Goal: Task Accomplishment & Management: Use online tool/utility

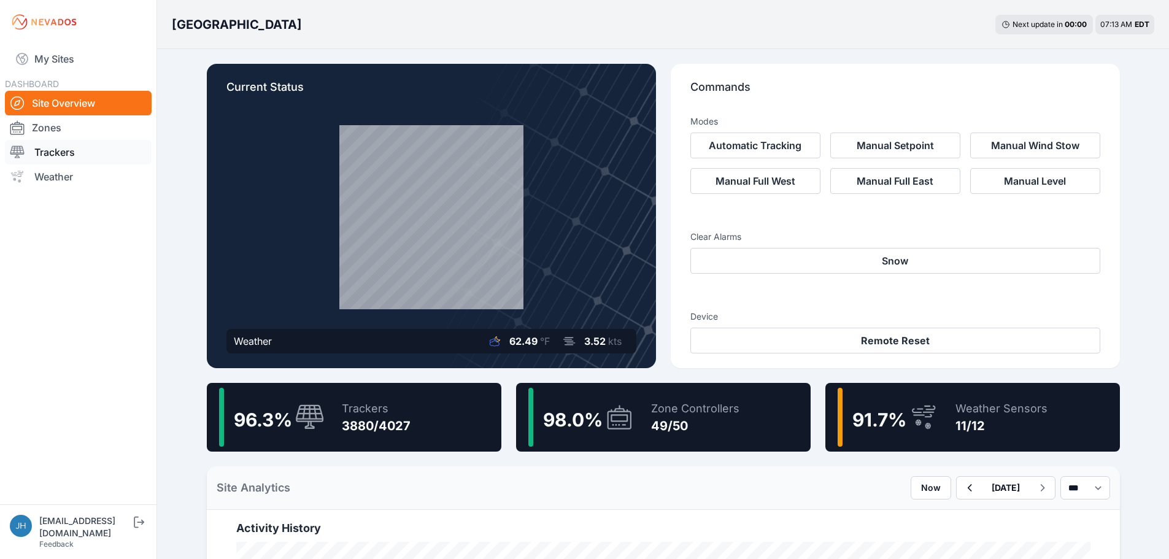
click at [50, 152] on link "Trackers" at bounding box center [78, 152] width 147 height 25
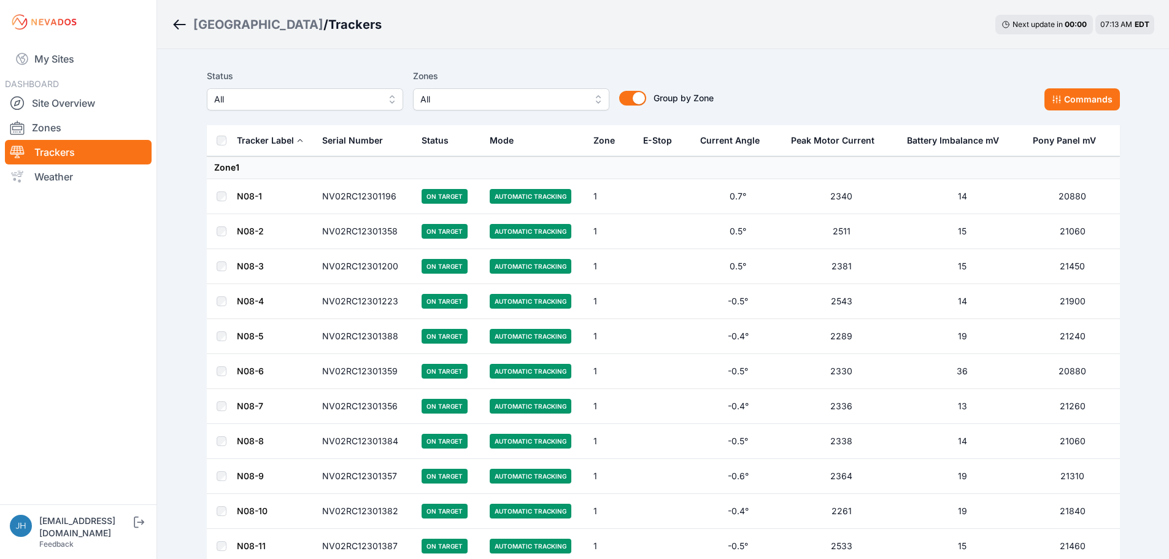
click at [596, 99] on button "All" at bounding box center [511, 99] width 196 height 22
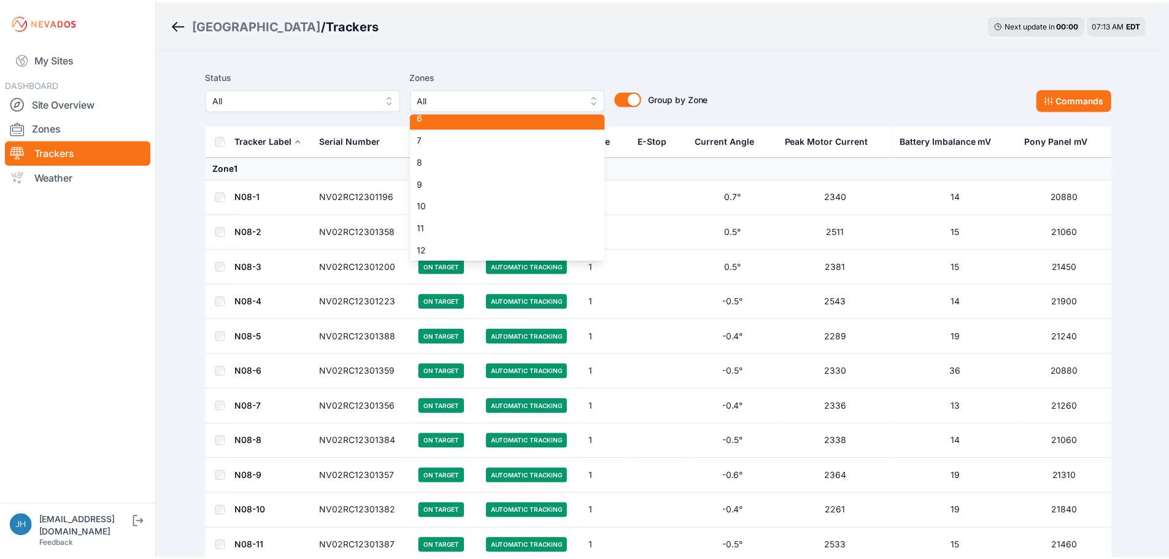
scroll to position [123, 0]
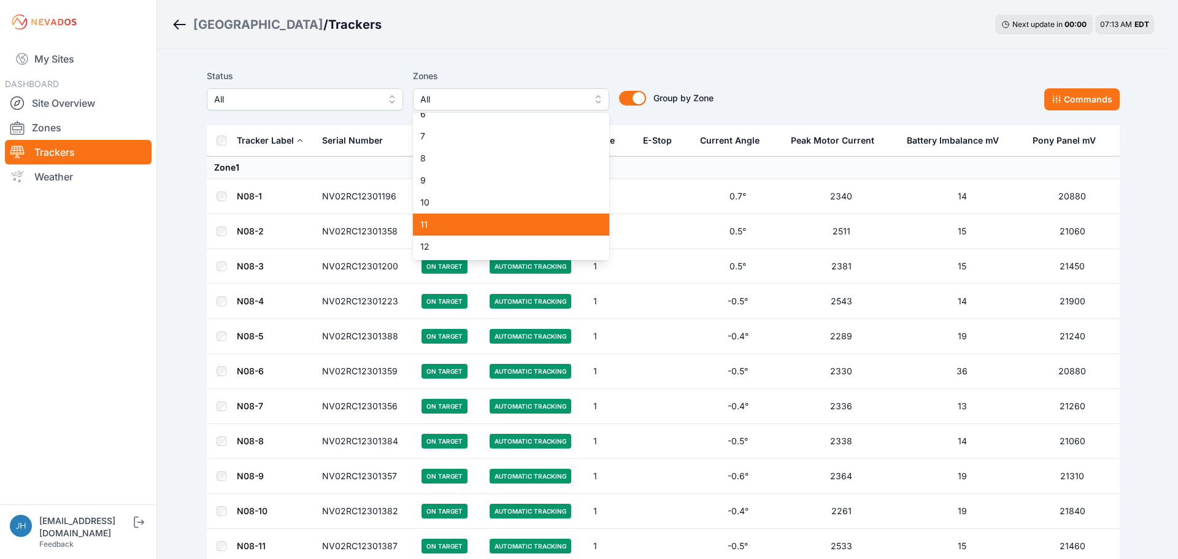
click at [511, 218] on span "11" at bounding box center [503, 224] width 167 height 12
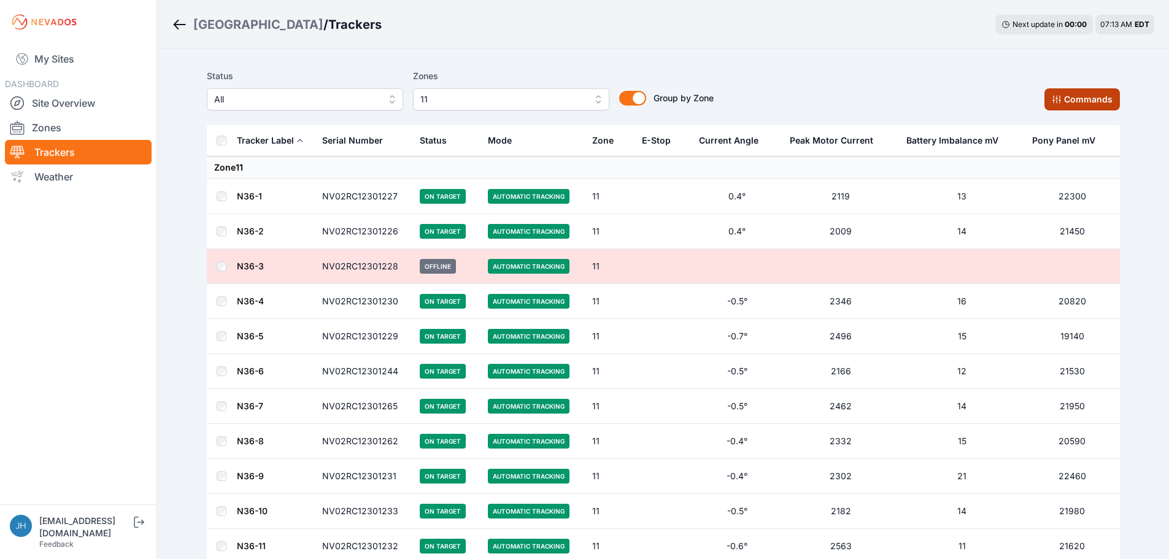
click at [1063, 94] on button "Commands" at bounding box center [1081, 99] width 75 height 22
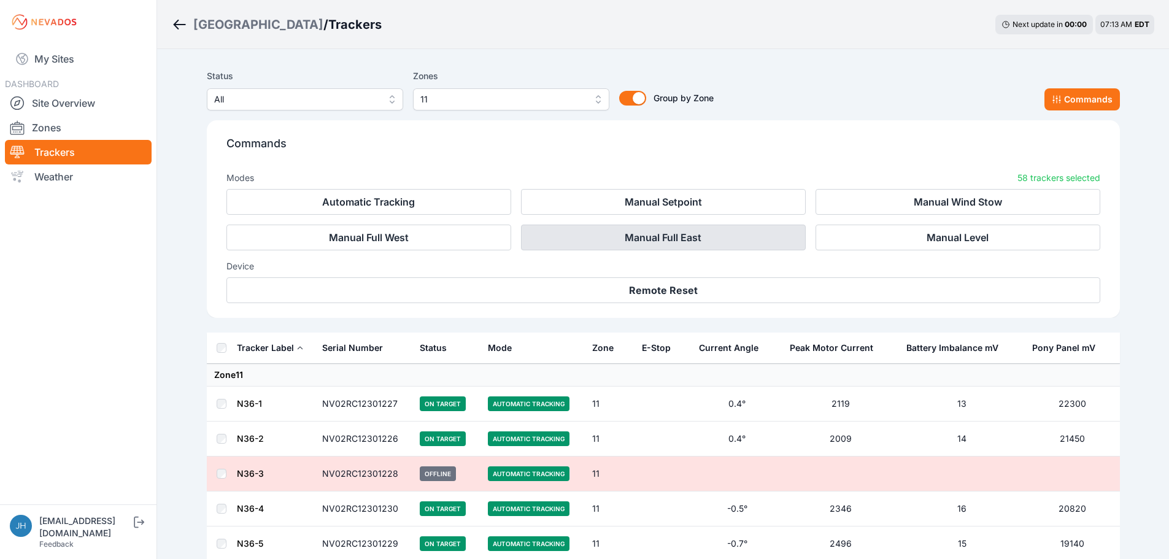
click at [724, 241] on button "Manual Full East" at bounding box center [663, 238] width 285 height 26
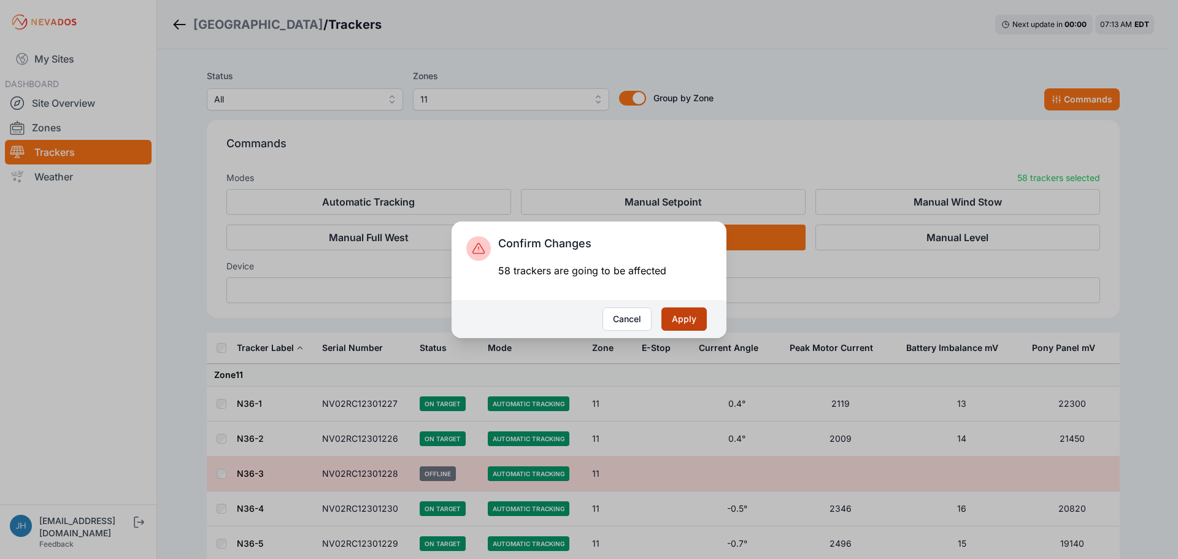
click at [689, 319] on button "Apply" at bounding box center [683, 318] width 45 height 23
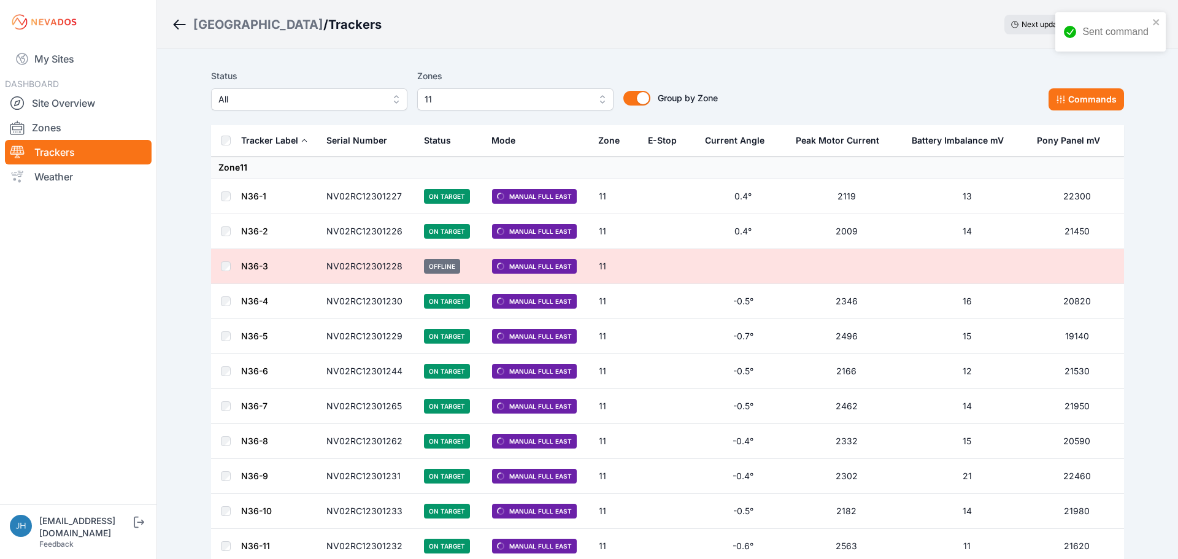
click at [596, 96] on button "11" at bounding box center [515, 99] width 196 height 22
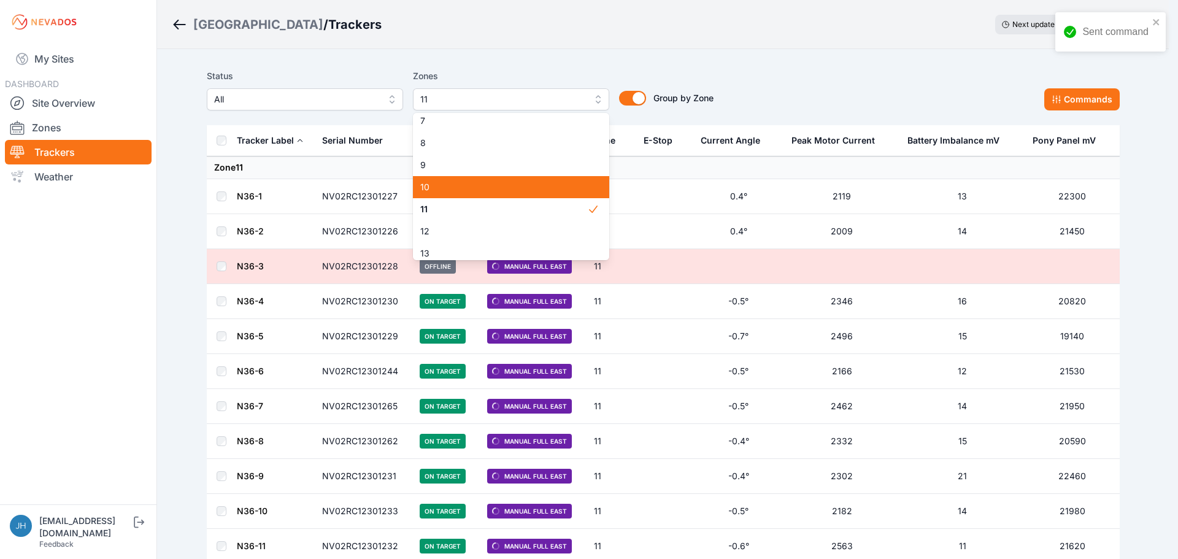
scroll to position [160, 0]
click at [571, 184] on span "11" at bounding box center [503, 188] width 167 height 12
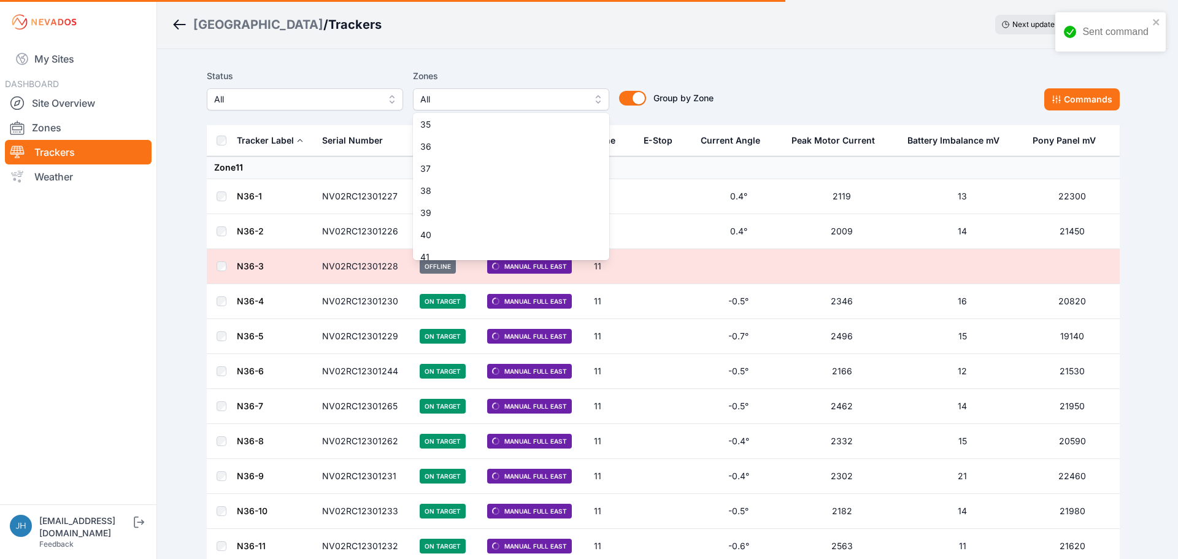
scroll to position [893, 0]
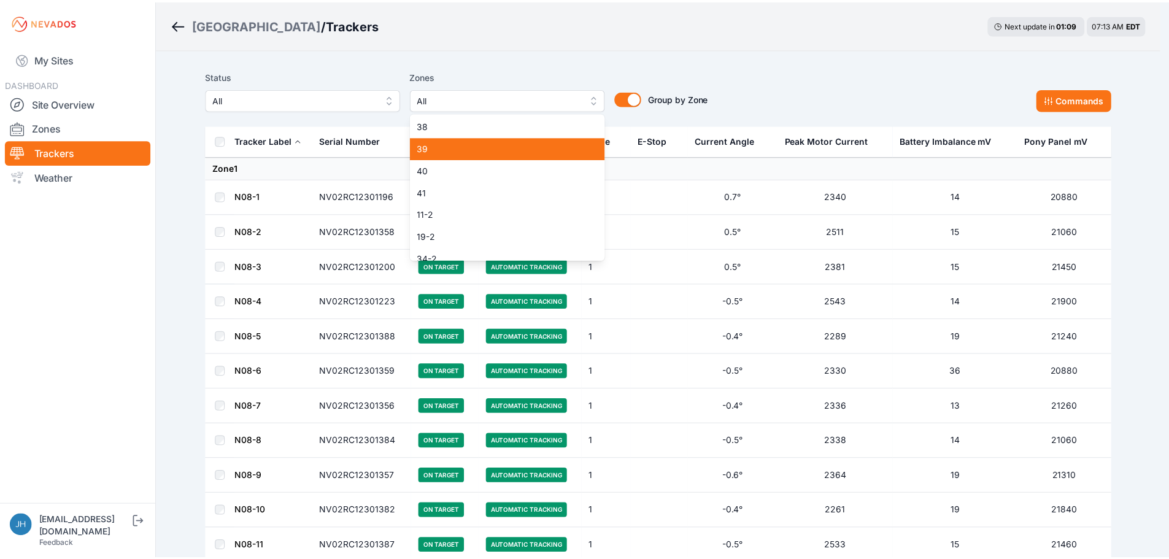
scroll to position [839, 0]
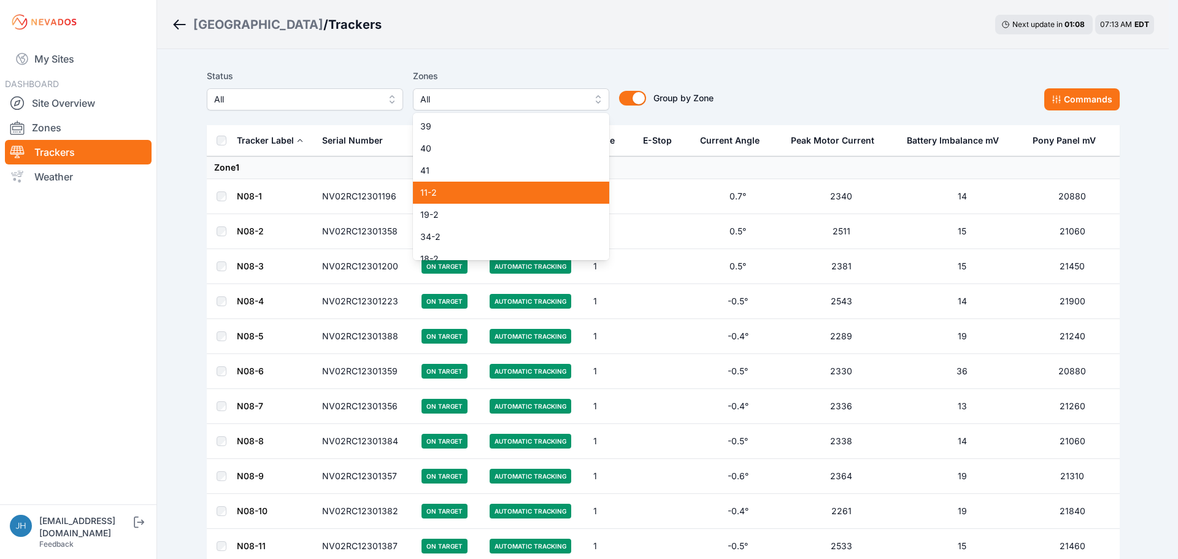
click at [571, 190] on span "11-2" at bounding box center [503, 192] width 167 height 12
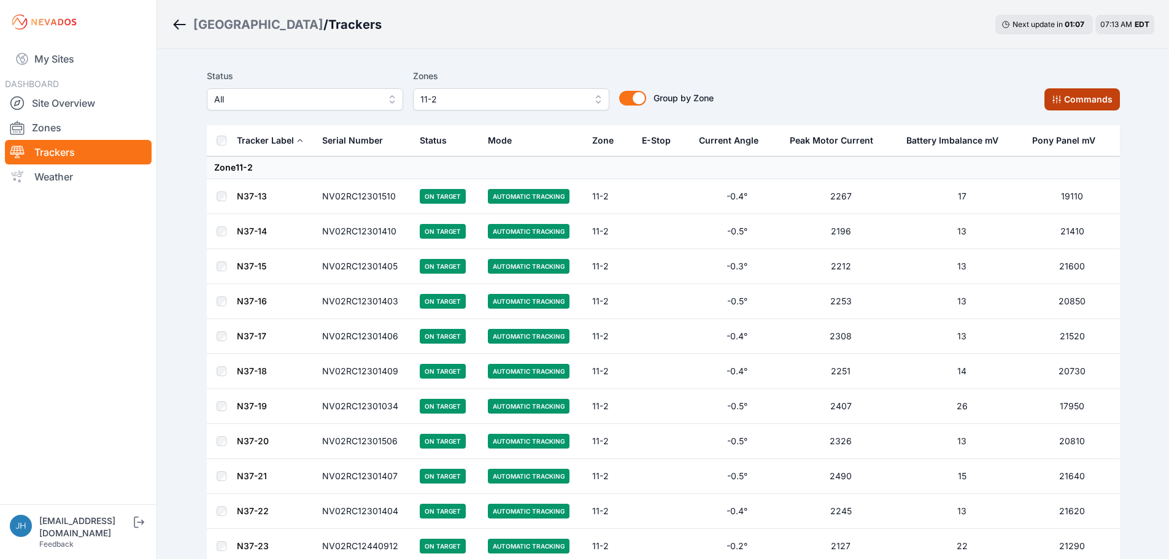
click at [1059, 97] on icon at bounding box center [1057, 99] width 10 height 10
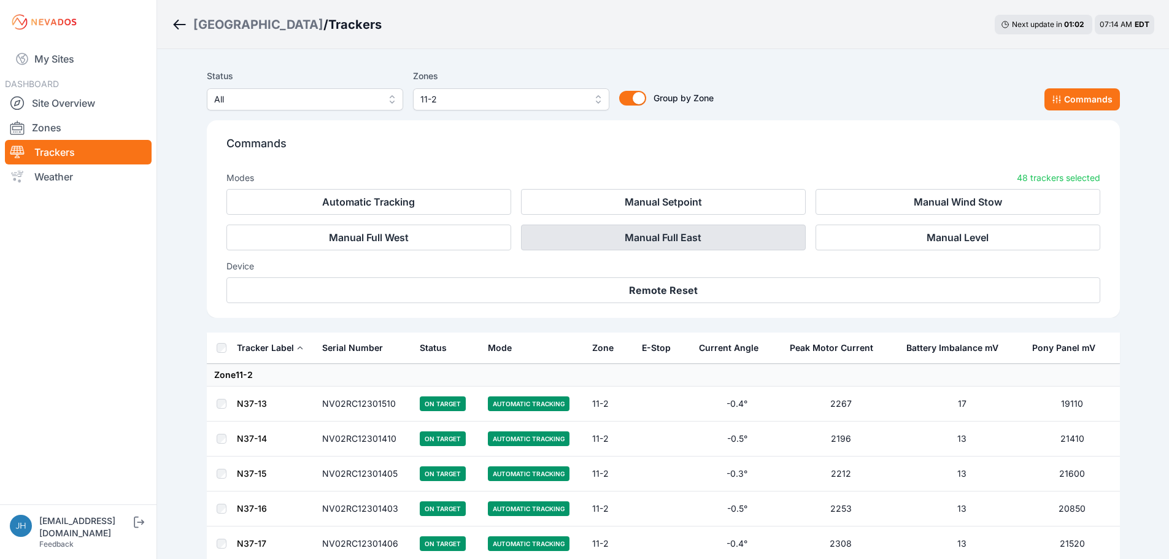
click at [673, 233] on button "Manual Full East" at bounding box center [663, 238] width 285 height 26
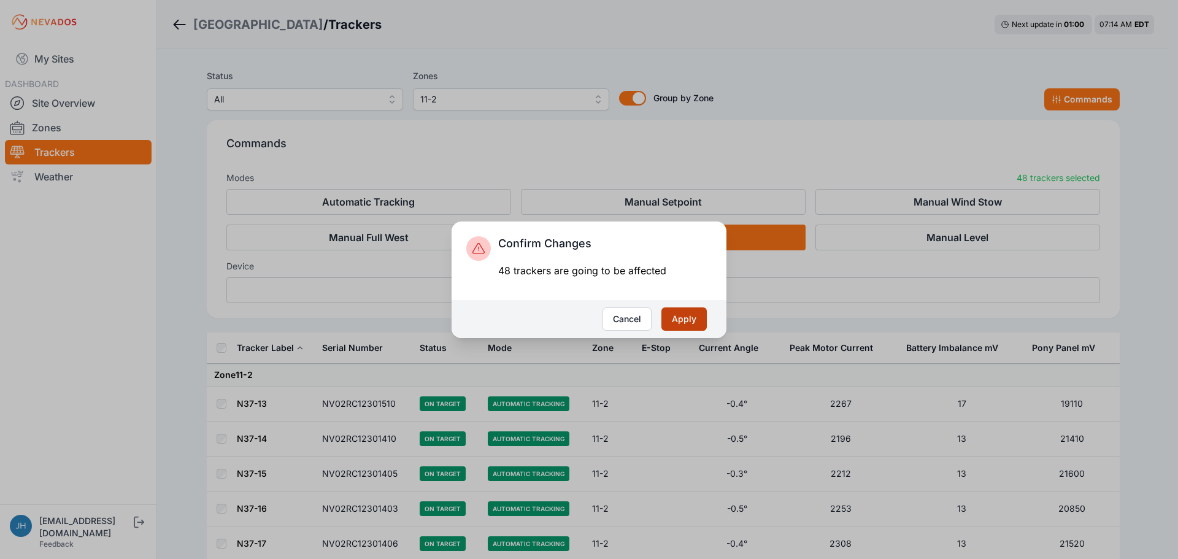
click at [679, 316] on button "Apply" at bounding box center [683, 318] width 45 height 23
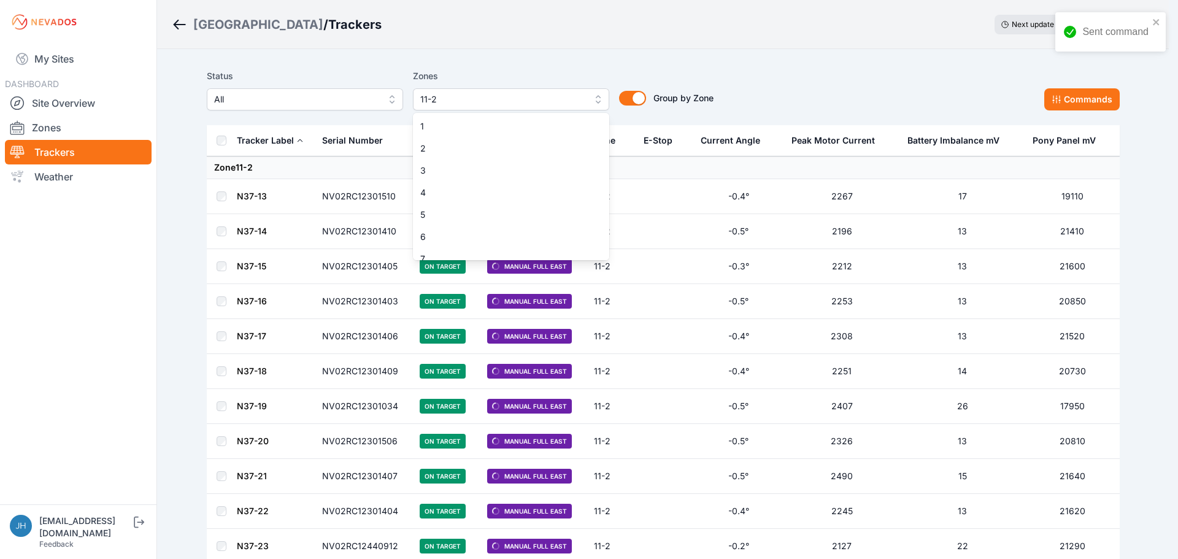
click at [596, 93] on button "11-2" at bounding box center [511, 99] width 196 height 22
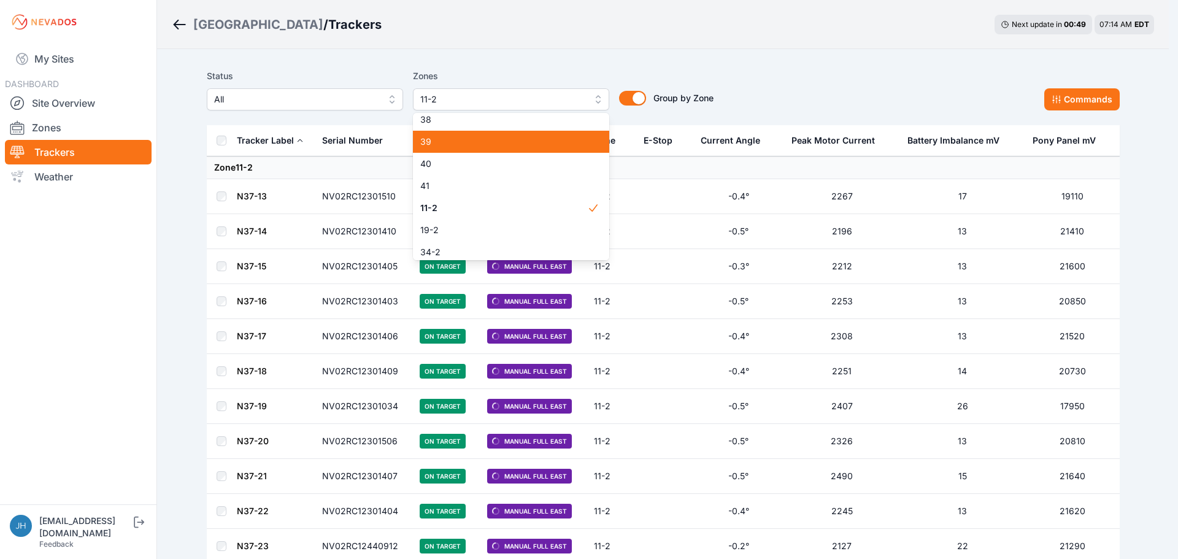
scroll to position [844, 0]
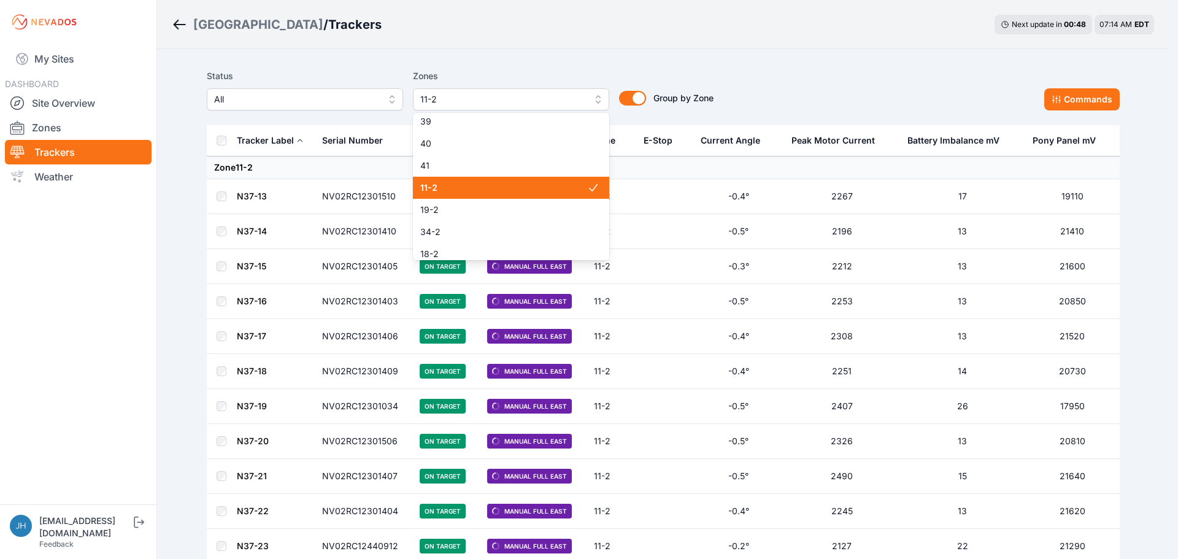
click at [547, 184] on span "11-2" at bounding box center [503, 188] width 167 height 12
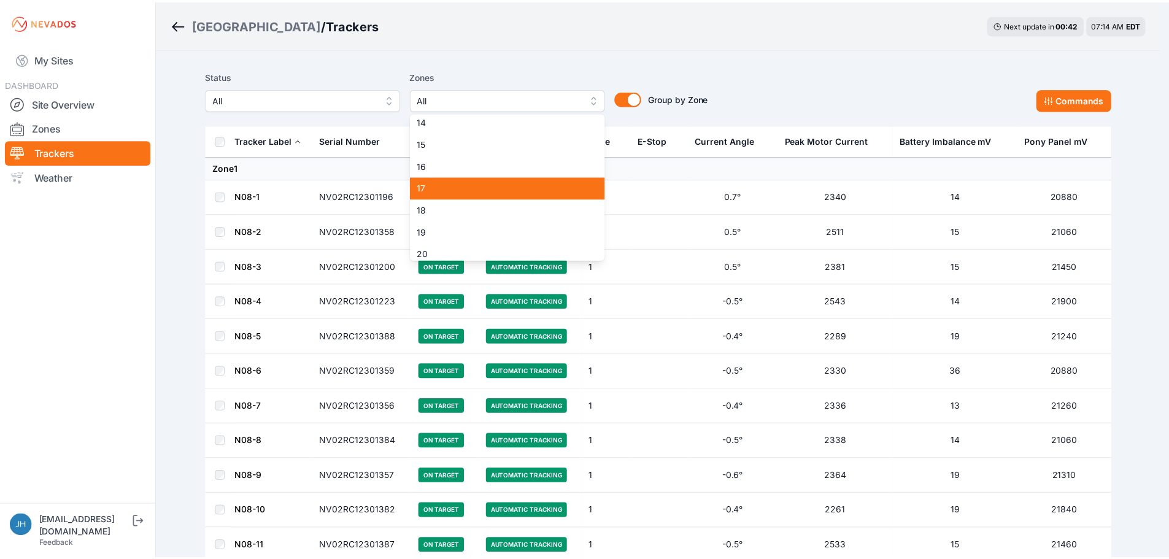
scroll to position [231, 0]
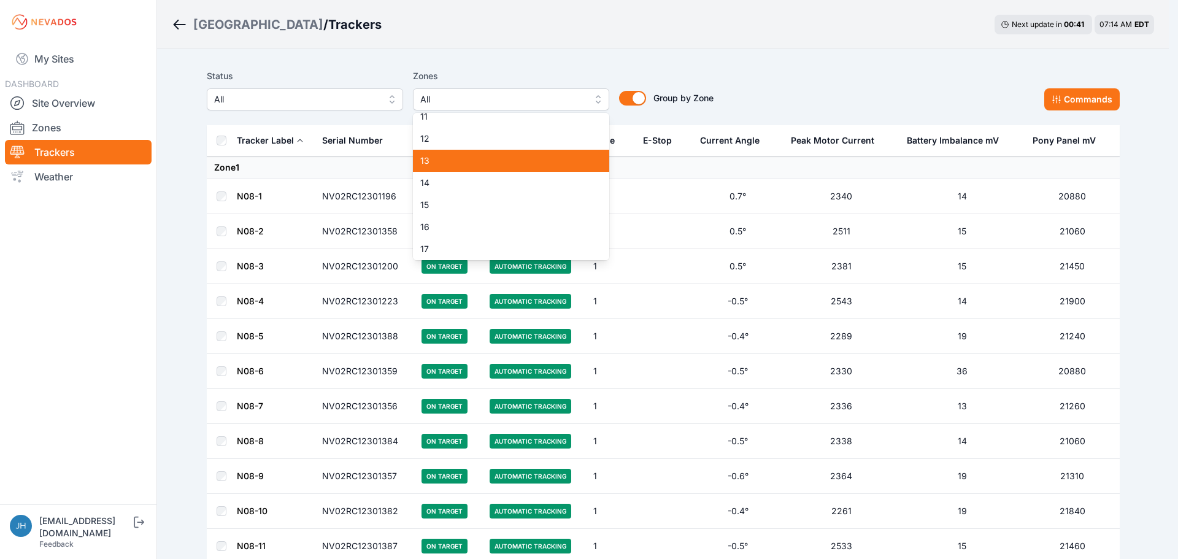
click at [543, 163] on span "13" at bounding box center [503, 161] width 167 height 12
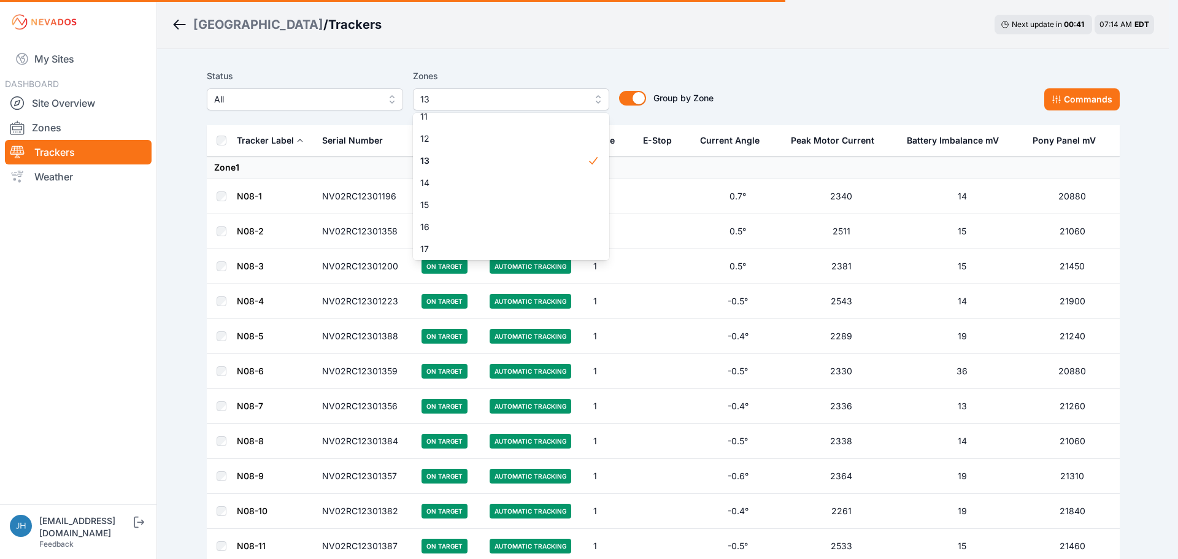
click at [769, 65] on div "Status All Zones 13 1 2 3 4 5 6 7 8 9 10 11 12 13 14 15 16 17 18 19 20 21 22 23…" at bounding box center [663, 94] width 913 height 61
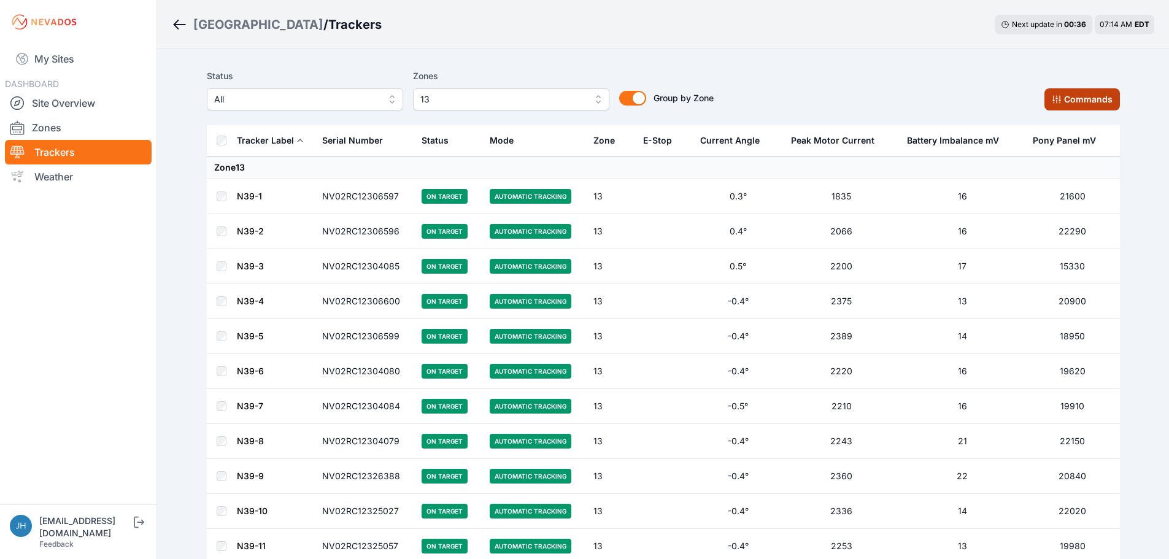
click at [1074, 93] on button "Commands" at bounding box center [1081, 99] width 75 height 22
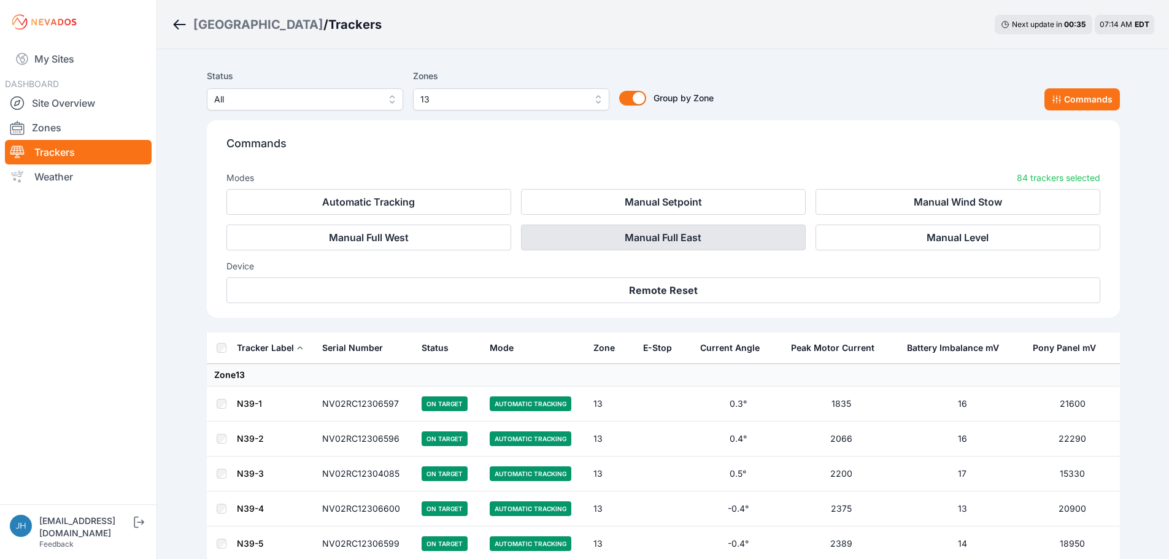
click at [732, 234] on button "Manual Full East" at bounding box center [663, 238] width 285 height 26
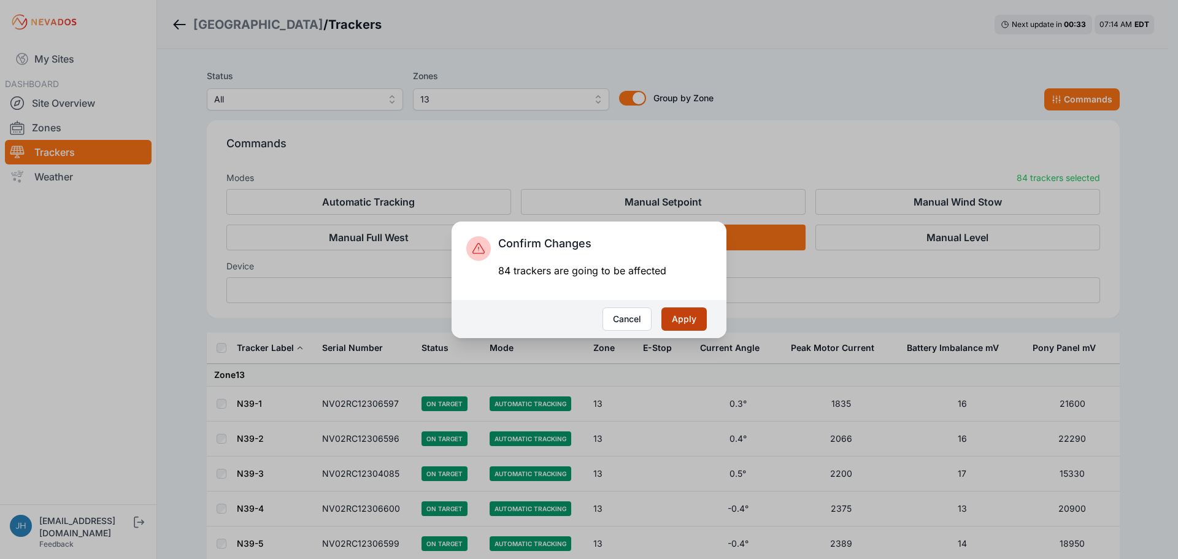
click at [684, 319] on button "Apply" at bounding box center [683, 318] width 45 height 23
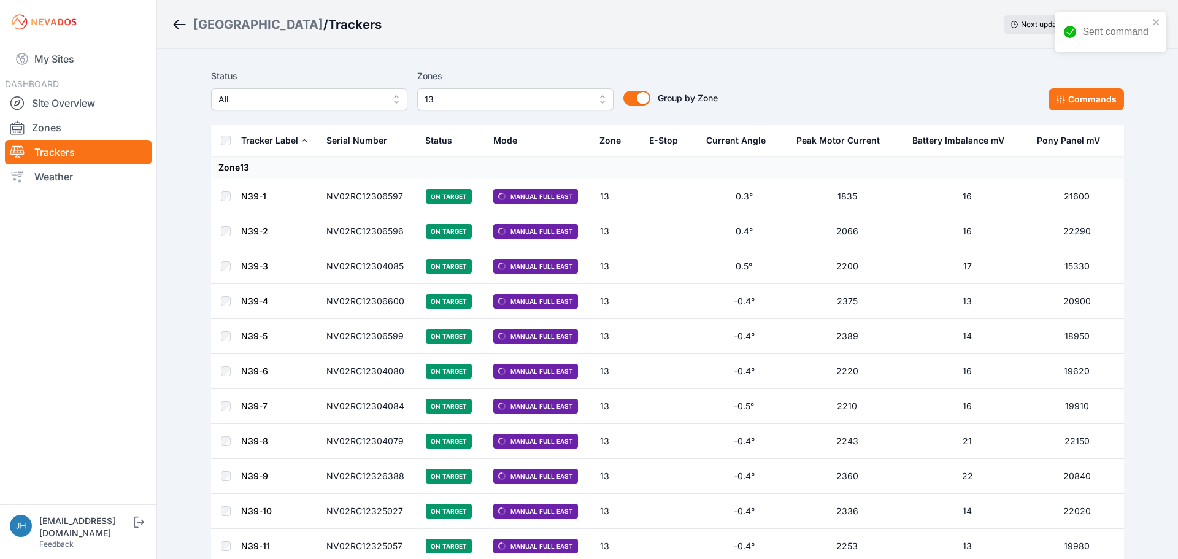
click at [596, 97] on button "13" at bounding box center [515, 99] width 196 height 22
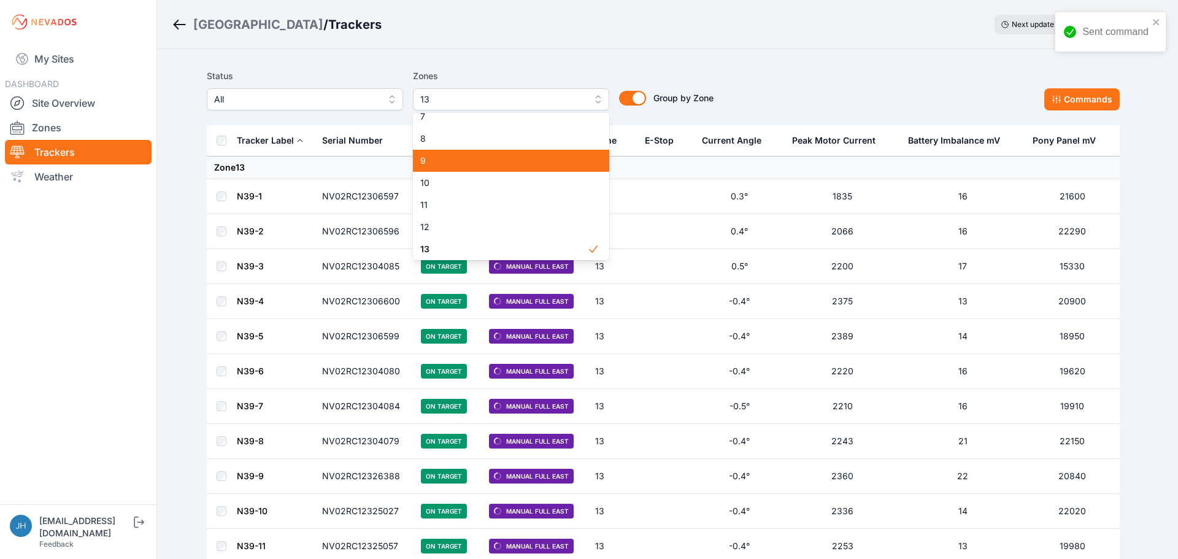
scroll to position [204, 0]
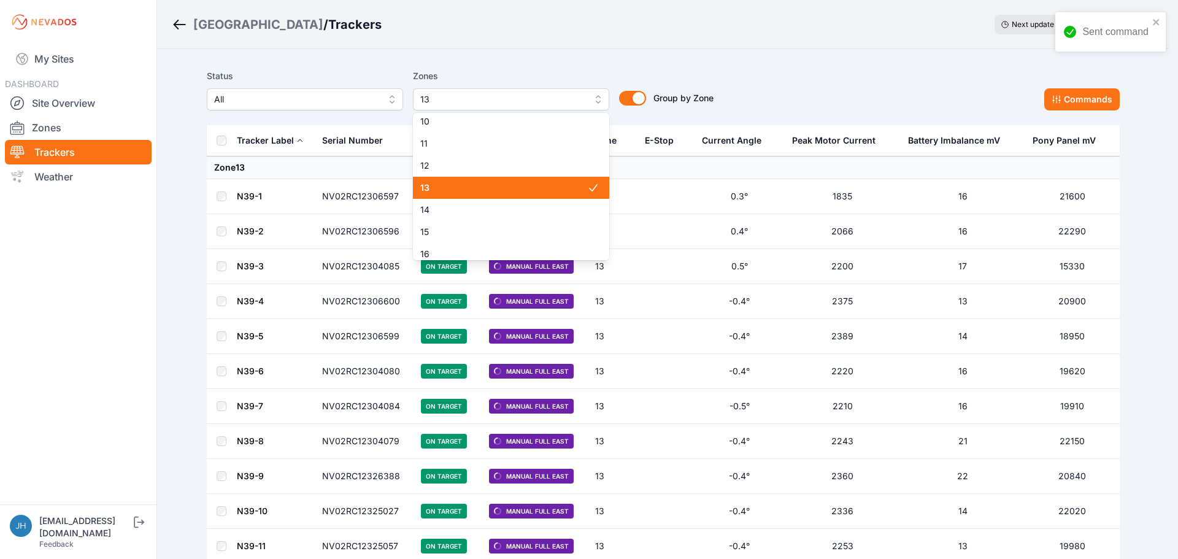
click at [561, 185] on span "13" at bounding box center [503, 188] width 167 height 12
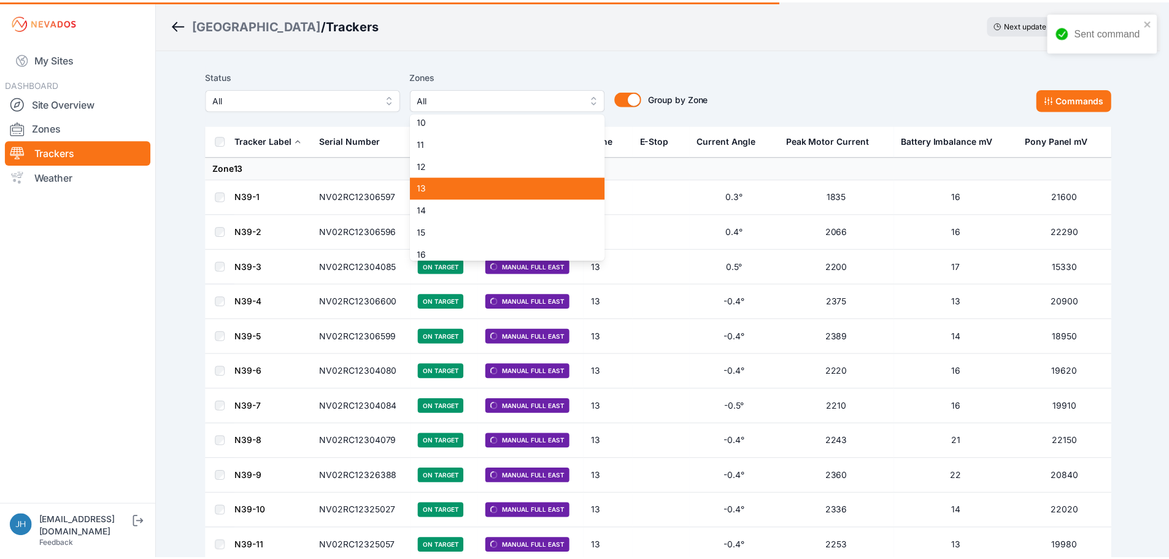
scroll to position [265, 0]
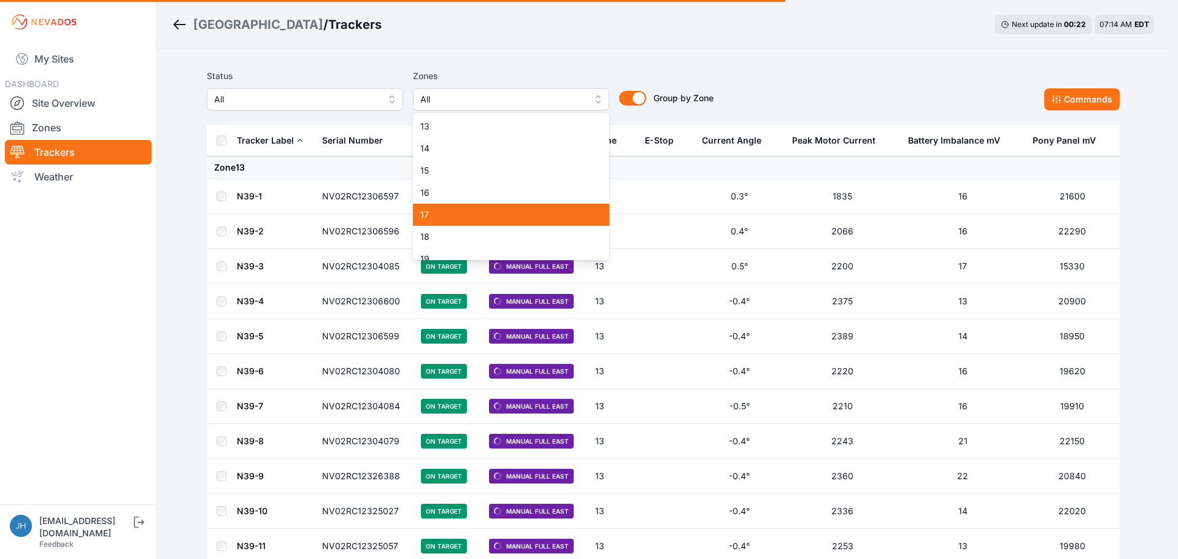
click at [559, 213] on span "17" at bounding box center [503, 215] width 167 height 12
click at [859, 70] on div "Status All Zones 17 1 2 3 4 5 6 7 8 9 10 11 12 13 14 15 16 17 18 19 20 21 22 23…" at bounding box center [663, 90] width 913 height 42
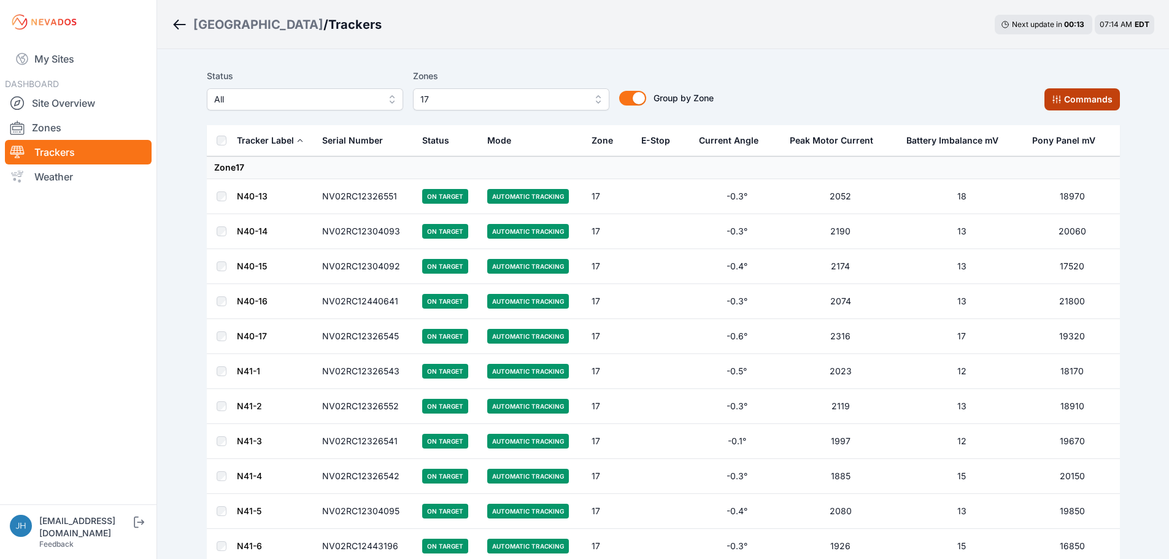
click at [1067, 96] on button "Commands" at bounding box center [1081, 99] width 75 height 22
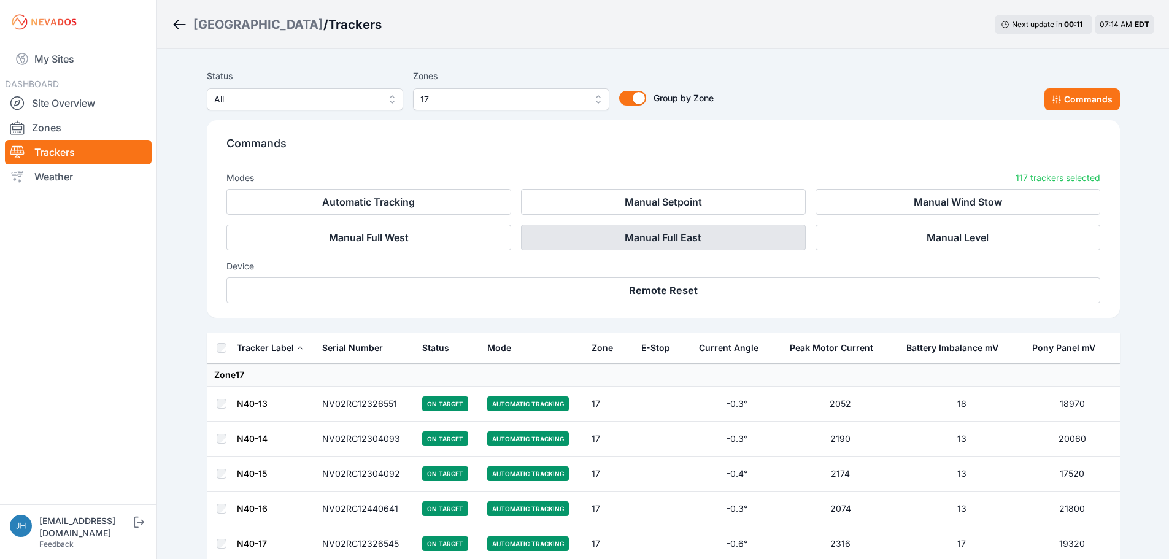
click at [686, 235] on button "Manual Full East" at bounding box center [663, 238] width 285 height 26
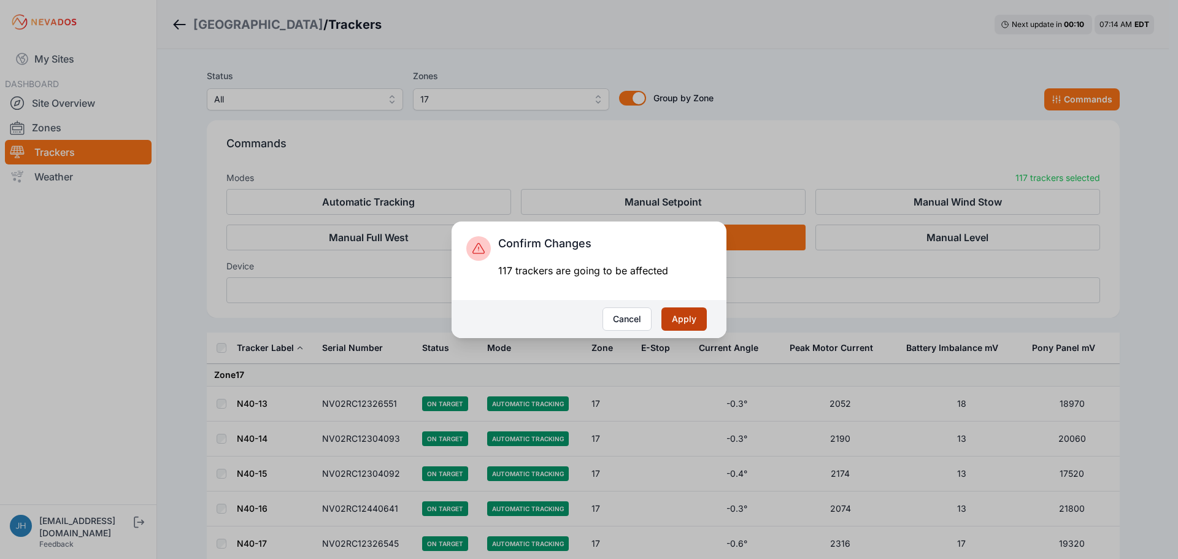
click at [686, 315] on button "Apply" at bounding box center [683, 318] width 45 height 23
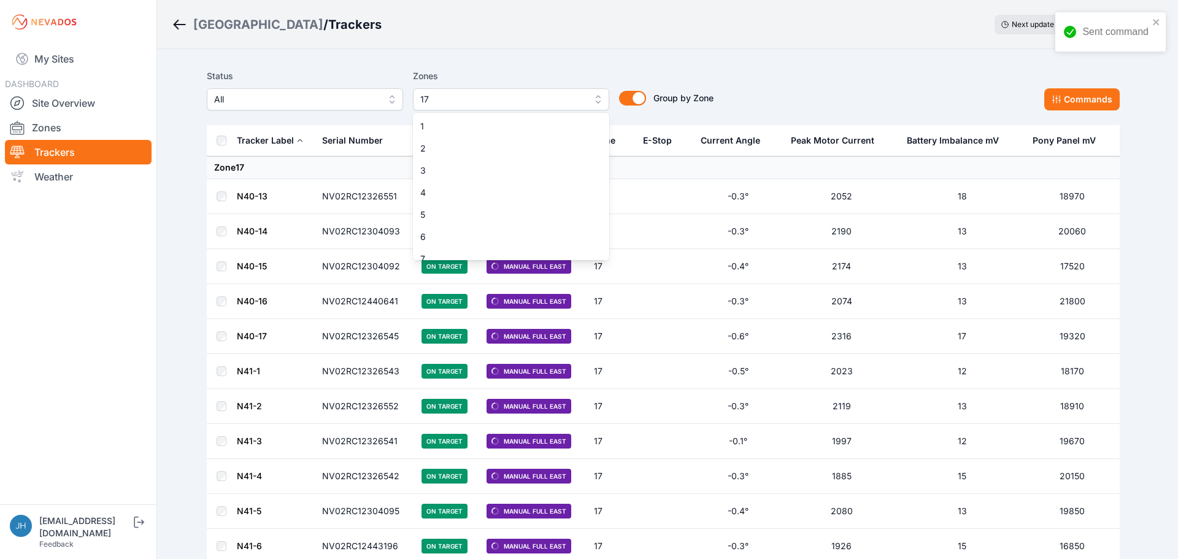
click at [598, 99] on button "17" at bounding box center [511, 99] width 196 height 22
click at [559, 183] on span "17" at bounding box center [503, 188] width 167 height 12
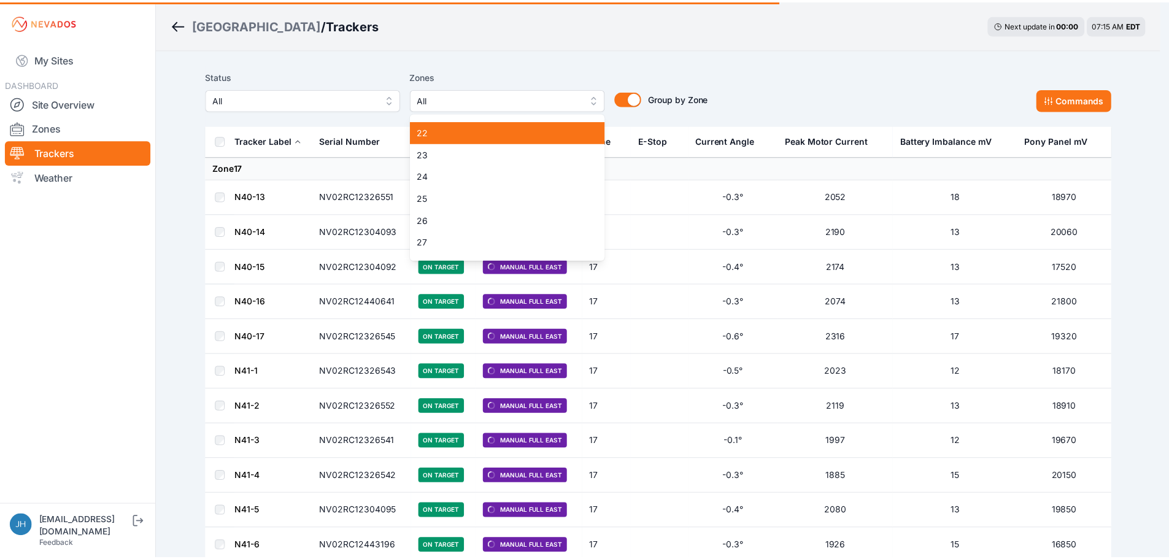
scroll to position [476, 0]
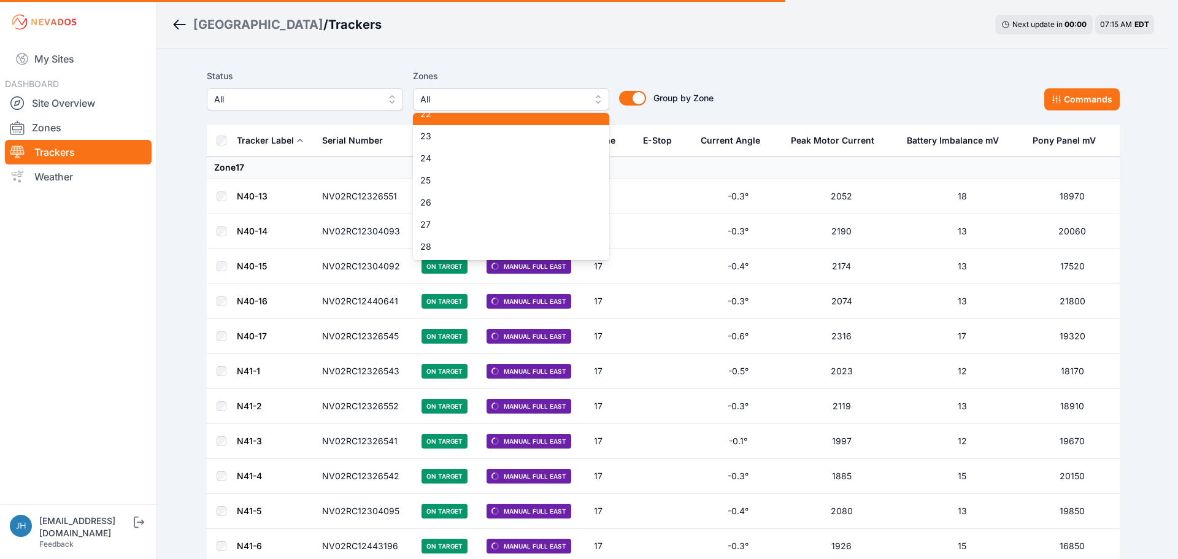
click at [562, 153] on span "24" at bounding box center [503, 158] width 167 height 12
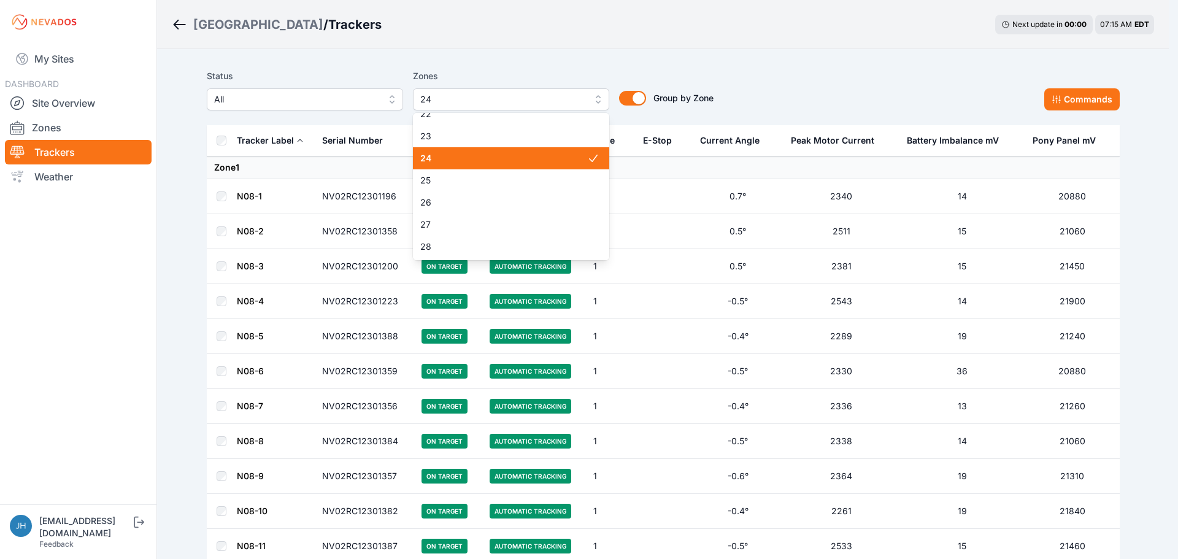
click at [805, 77] on div "Status All Zones 24 1 2 3 4 5 6 7 8 9 10 11 12 13 14 15 16 17 18 19 20 21 22 23…" at bounding box center [663, 90] width 913 height 42
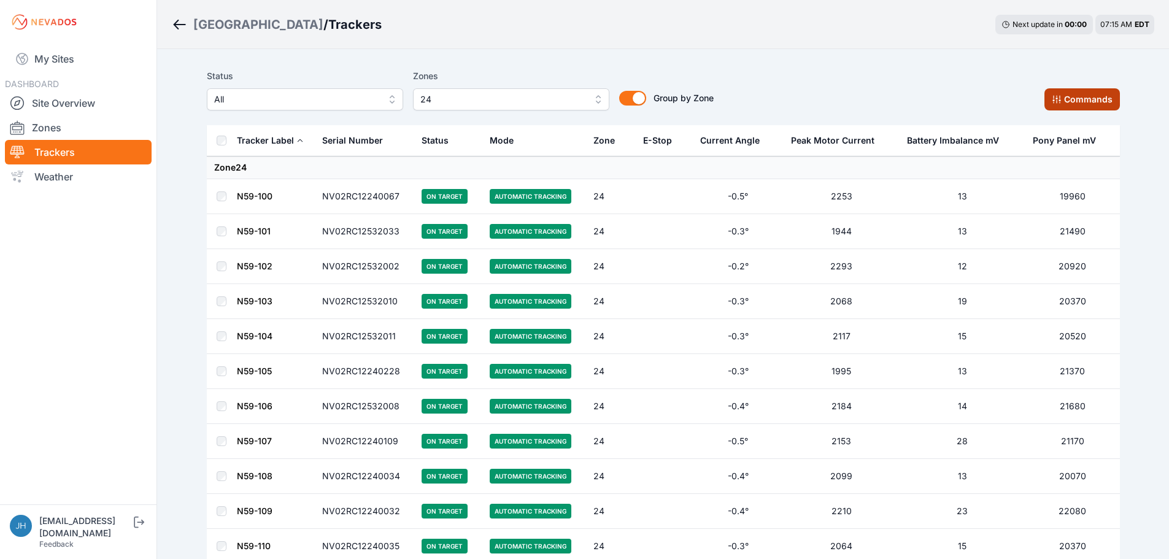
click at [1061, 96] on icon at bounding box center [1057, 99] width 10 height 10
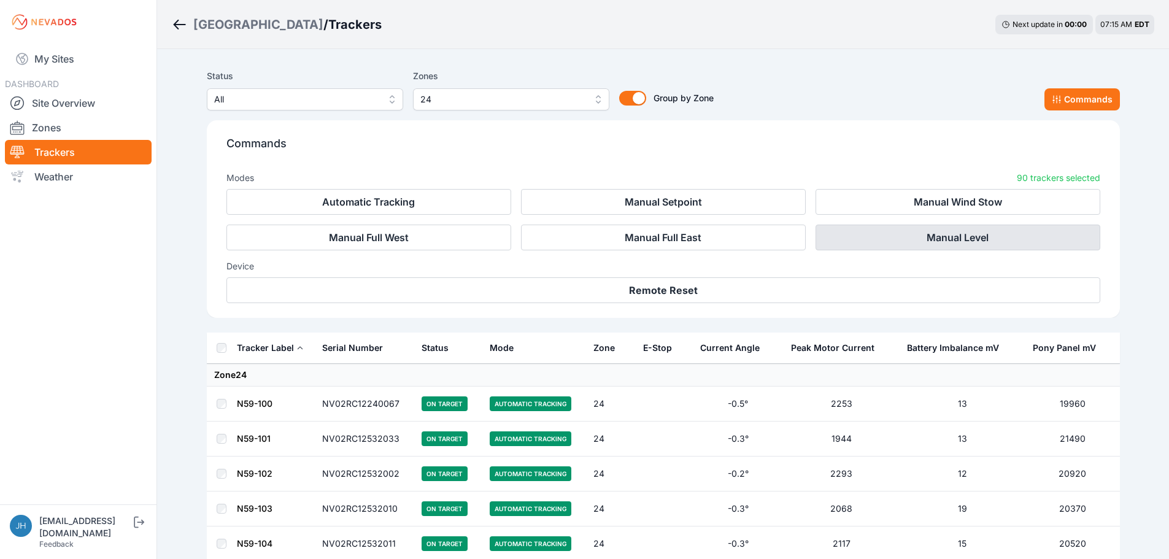
click at [980, 237] on button "Manual Level" at bounding box center [957, 238] width 285 height 26
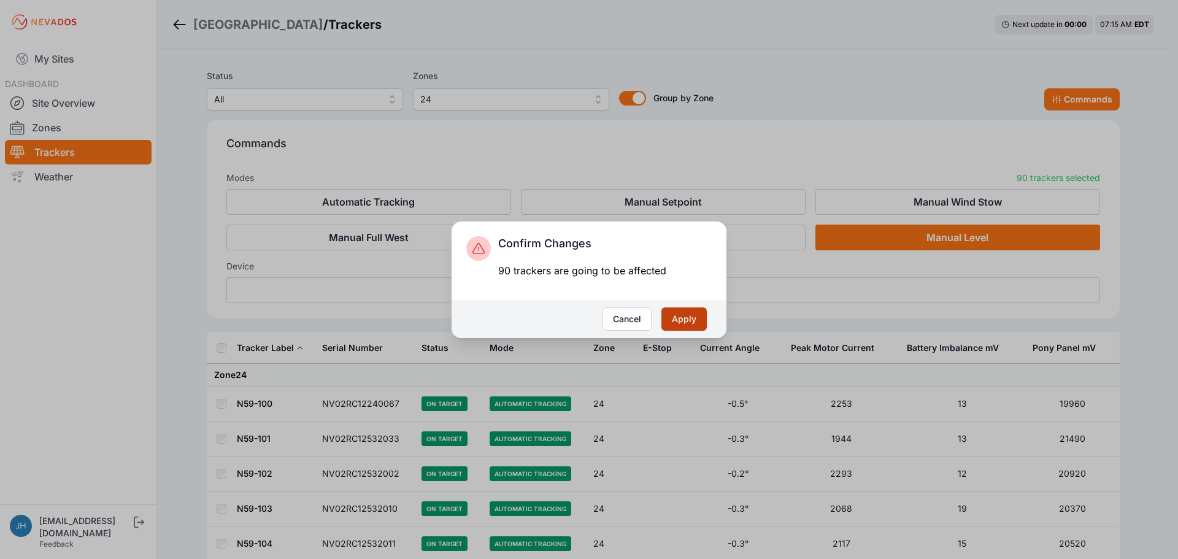
click at [689, 316] on button "Apply" at bounding box center [683, 318] width 45 height 23
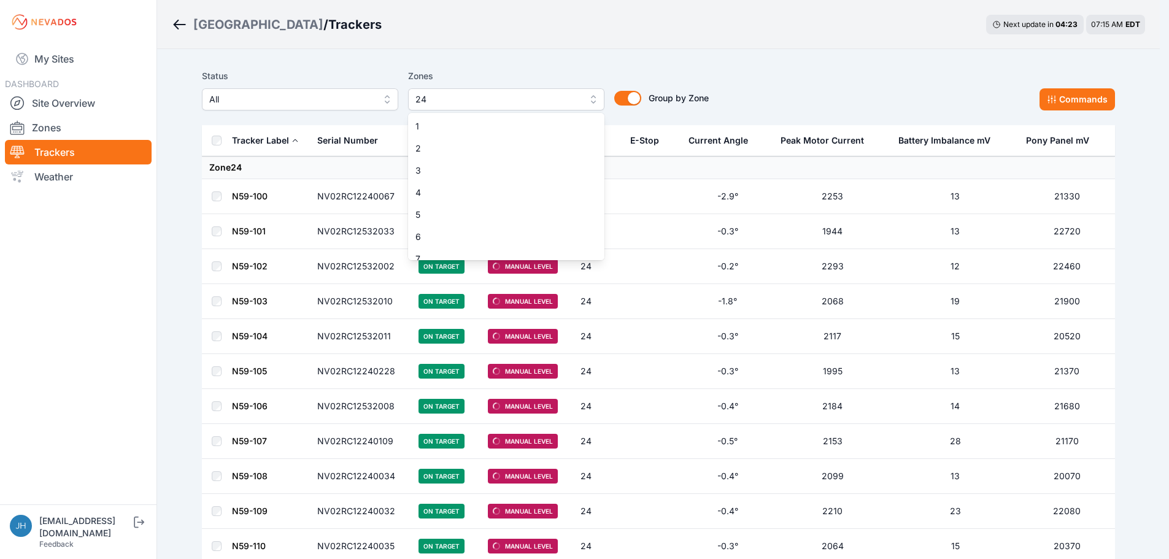
click at [598, 99] on button "24" at bounding box center [506, 99] width 196 height 22
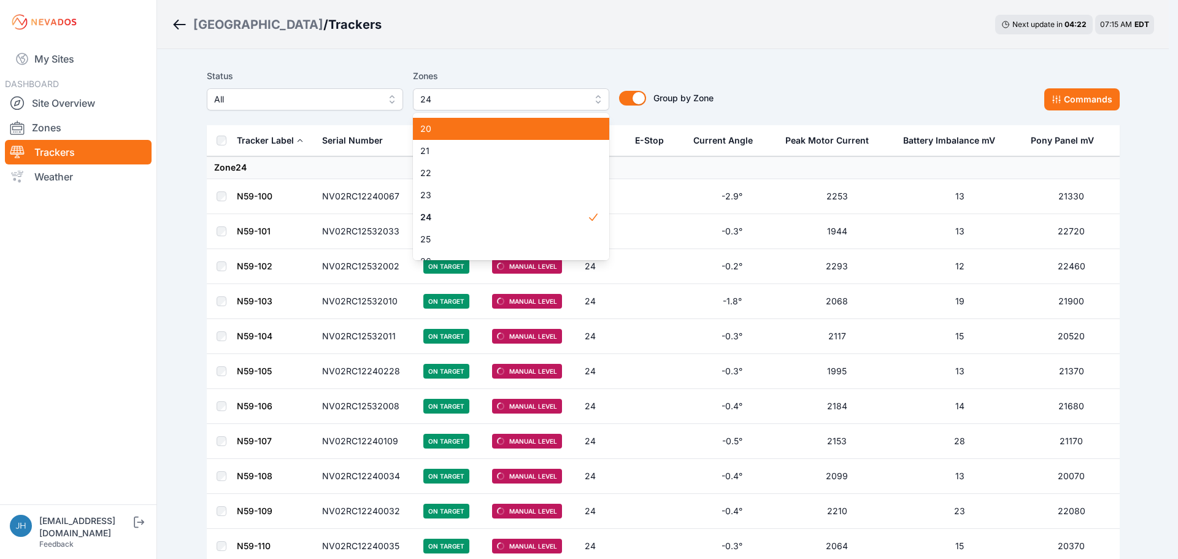
scroll to position [447, 0]
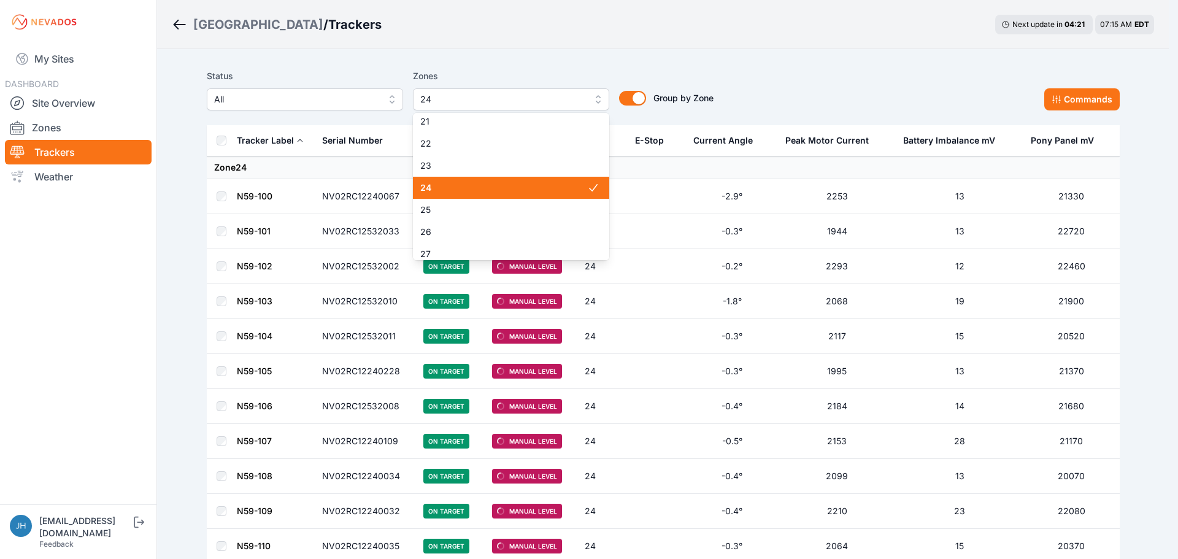
click at [569, 185] on span "24" at bounding box center [503, 188] width 167 height 12
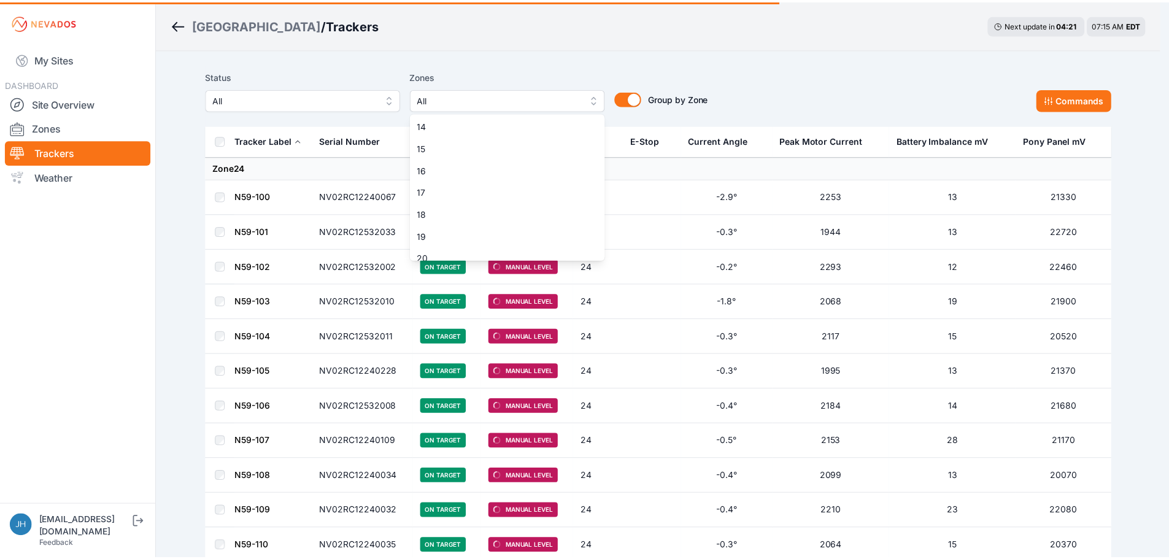
scroll to position [263, 0]
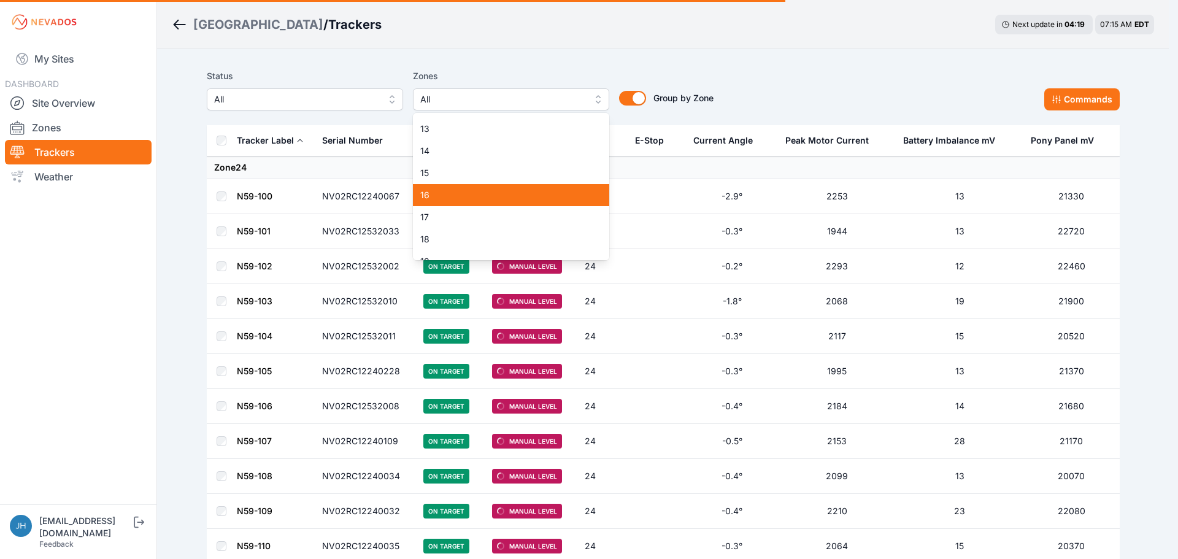
click at [542, 216] on span "17" at bounding box center [503, 217] width 167 height 12
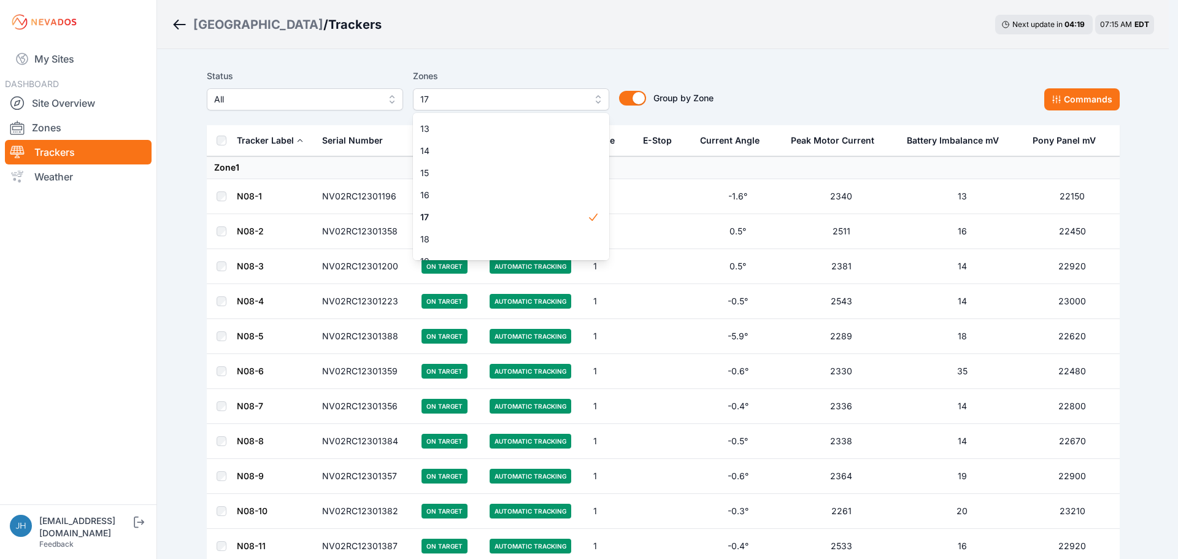
click at [806, 84] on div "Status All Zones 17 1 2 3 4 5 6 7 8 9 10 11 12 13 14 15 16 17 18 19 20 21 22 23…" at bounding box center [663, 90] width 913 height 42
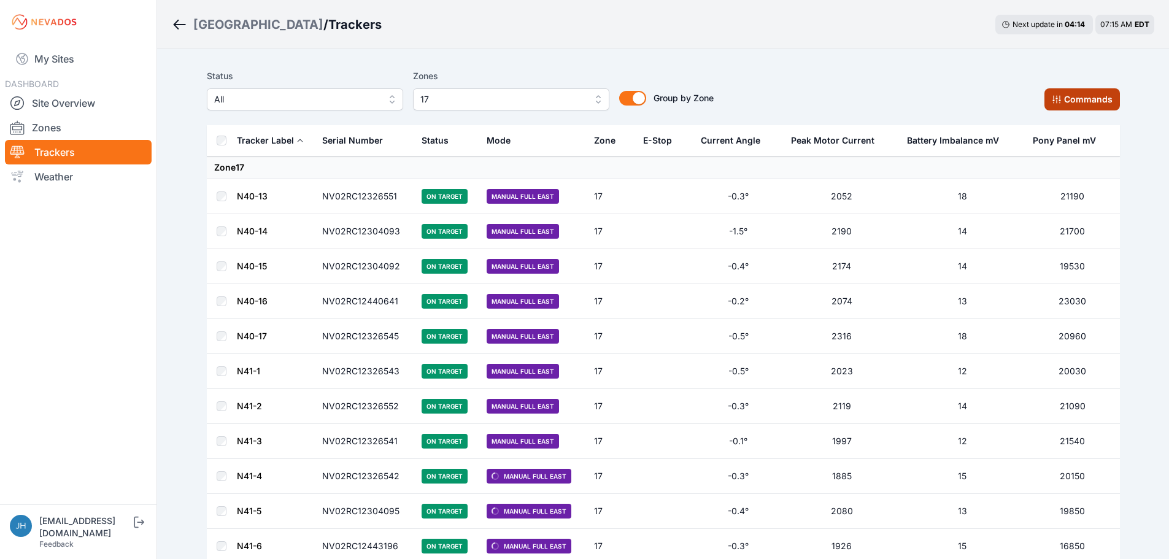
click at [1080, 96] on button "Commands" at bounding box center [1081, 99] width 75 height 22
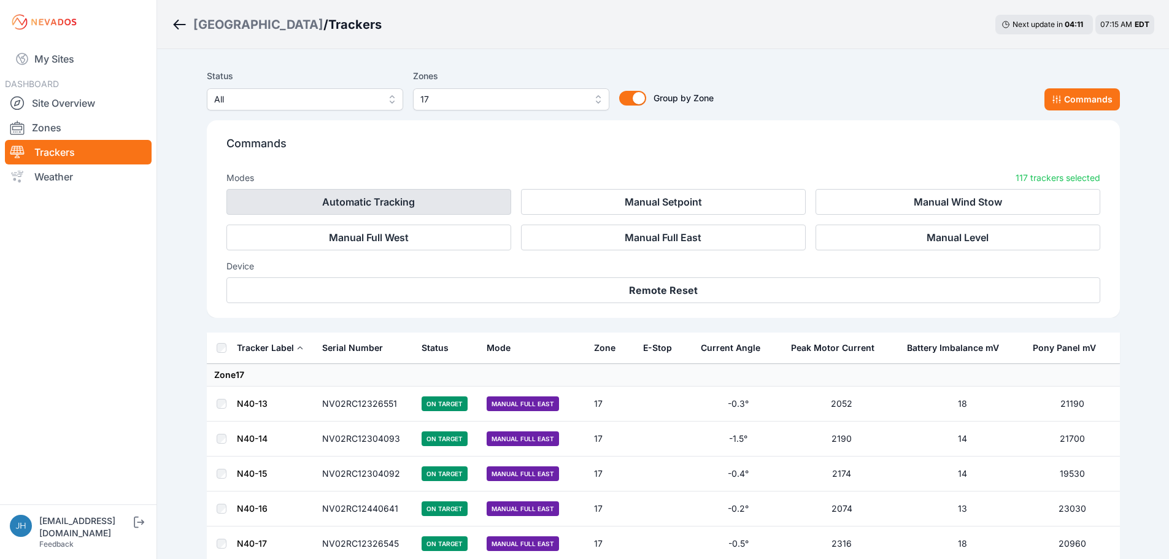
click at [452, 200] on button "Automatic Tracking" at bounding box center [368, 202] width 285 height 26
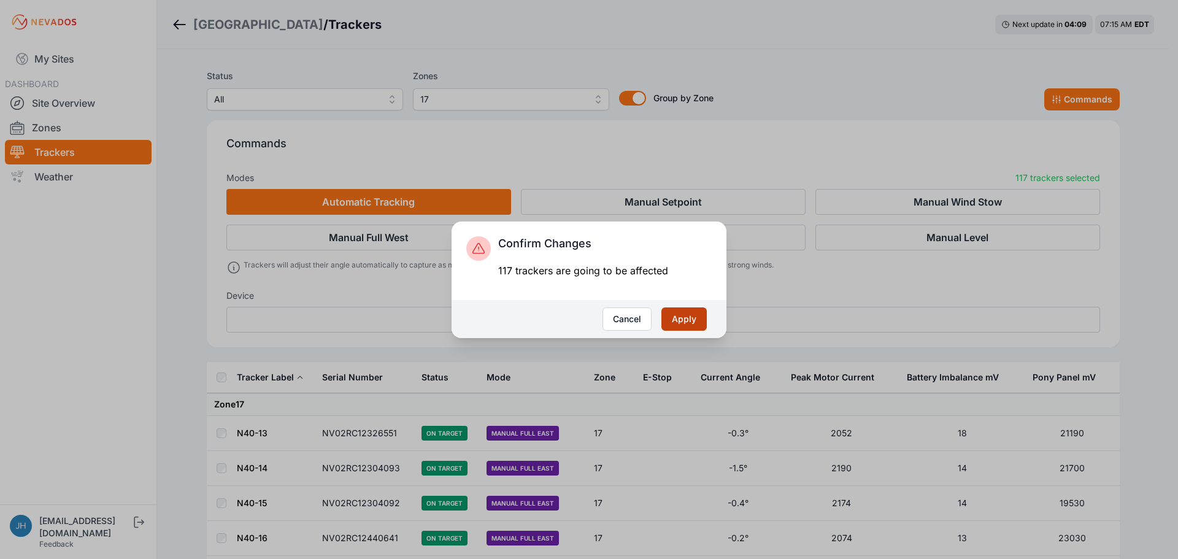
click at [688, 316] on button "Apply" at bounding box center [683, 318] width 45 height 23
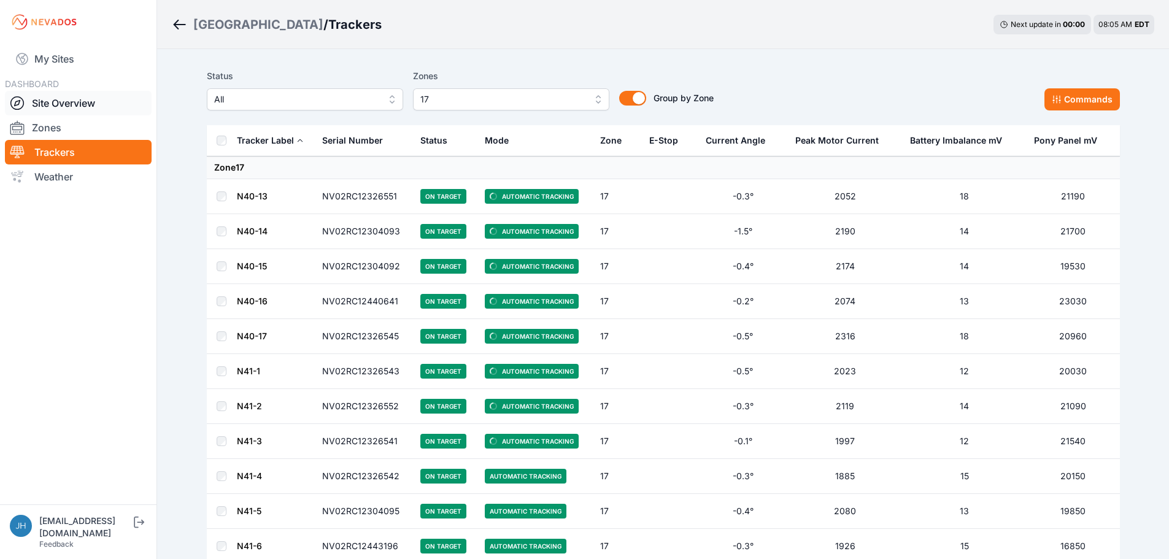
click at [50, 103] on link "Site Overview" at bounding box center [78, 103] width 147 height 25
